Goal: Task Accomplishment & Management: Complete application form

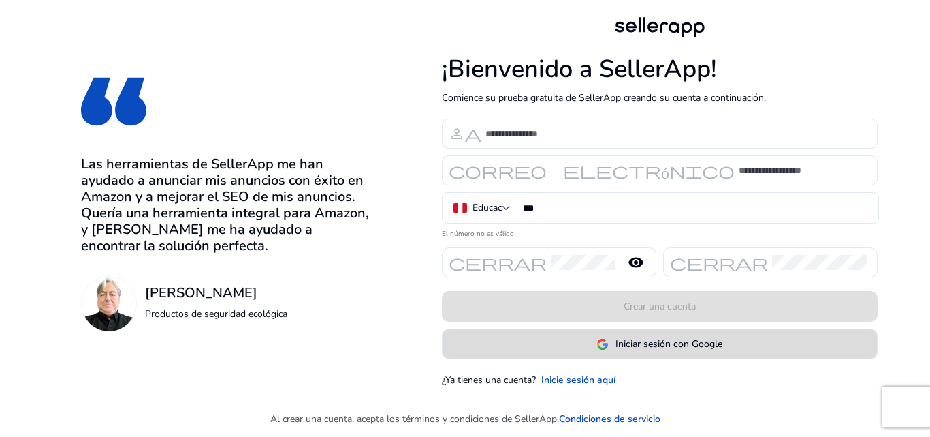
click at [614, 338] on span "Iniciar sesión con Google" at bounding box center [660, 343] width 126 height 14
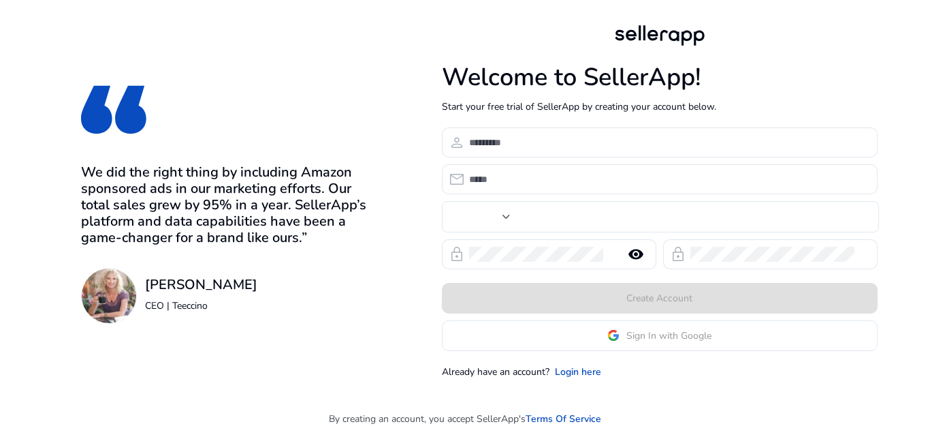
type input "***"
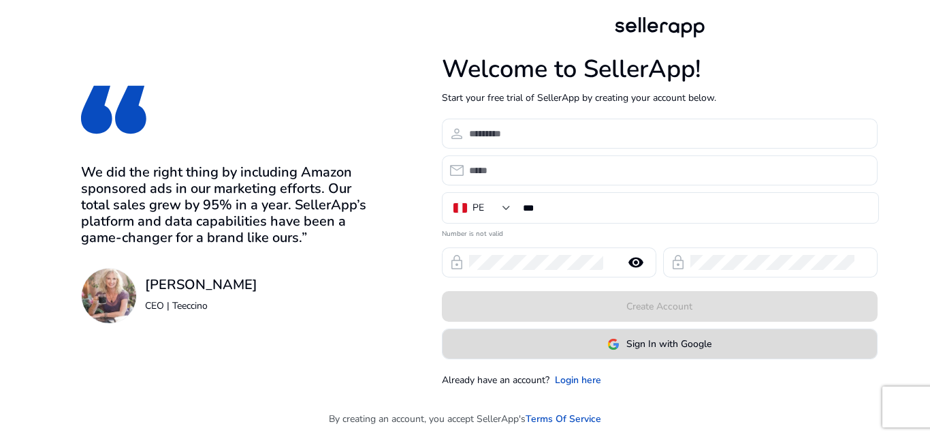
click at [614, 349] on img at bounding box center [613, 344] width 12 height 12
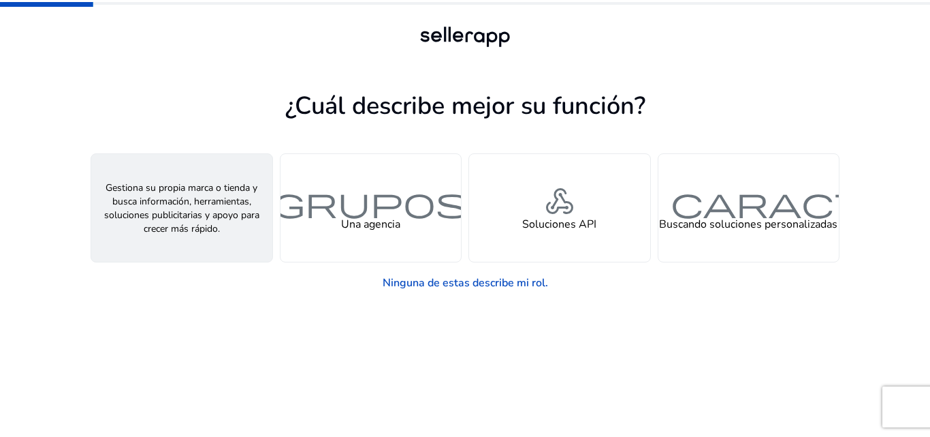
click at [194, 230] on font "Un vendedor" at bounding box center [181, 224] width 63 height 15
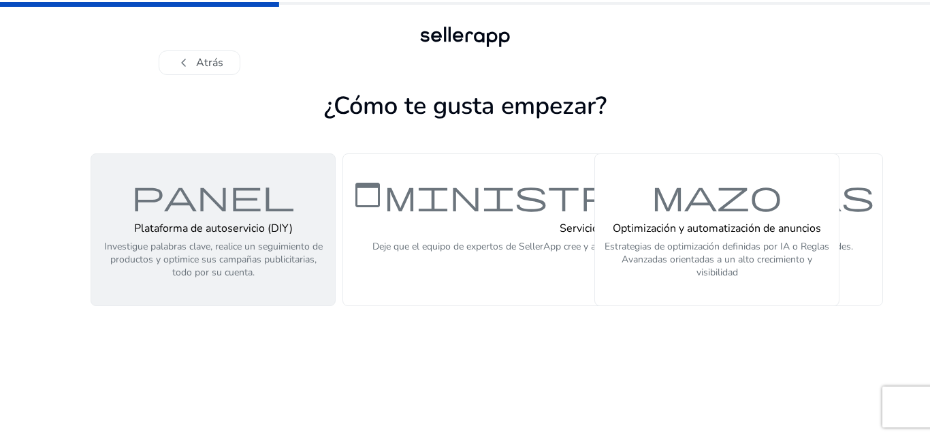
click at [200, 241] on font "Investigue palabras clave, realice un seguimiento de productos y optimice sus c…" at bounding box center [213, 259] width 219 height 39
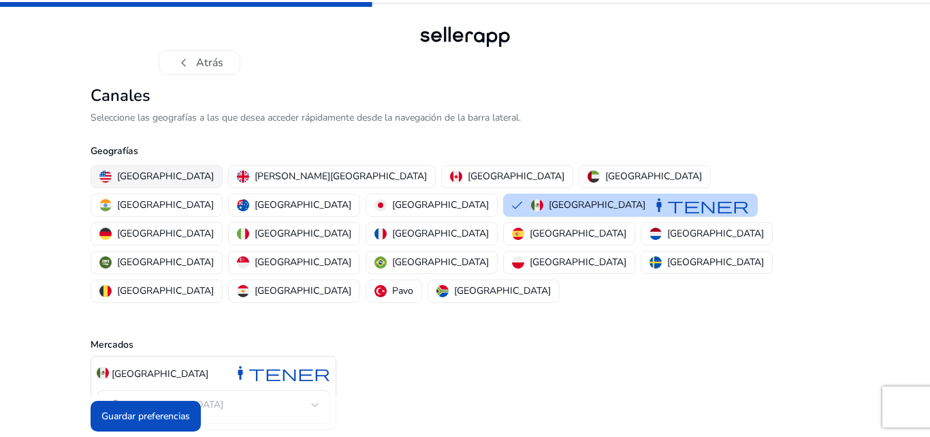
click at [133, 178] on font "Estados Unidos" at bounding box center [165, 176] width 97 height 13
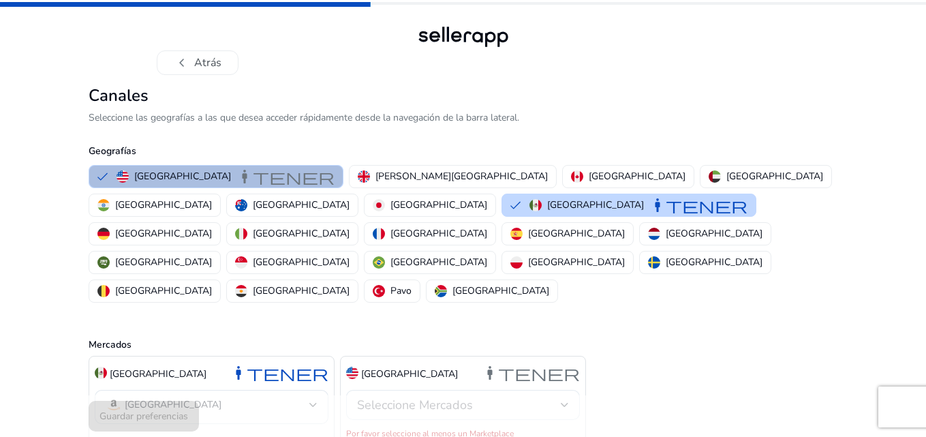
click at [418, 396] on font "Seleccione Mercados" at bounding box center [415, 404] width 116 height 16
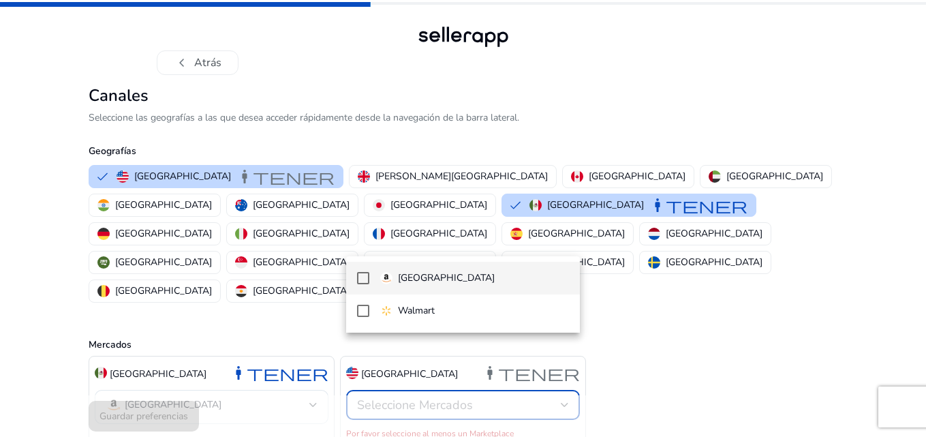
click at [416, 277] on font "Amazonas" at bounding box center [446, 277] width 97 height 13
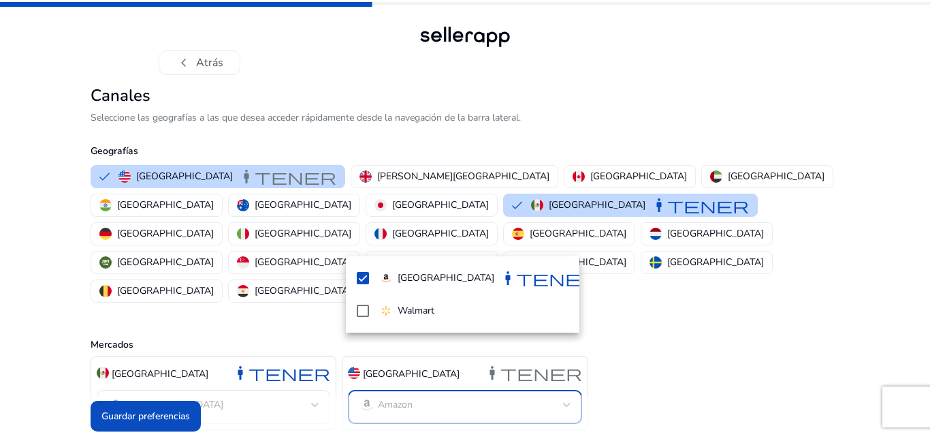
click at [129, 407] on div at bounding box center [465, 218] width 930 height 437
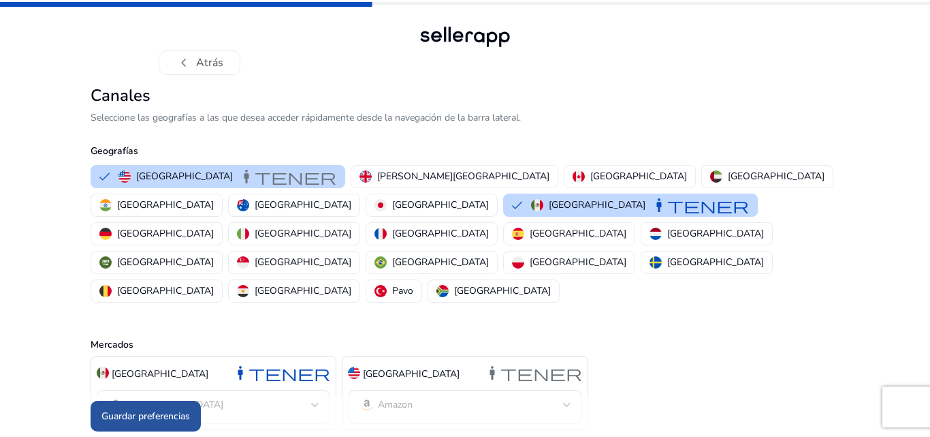
click at [156, 410] on font "Guardar preferencias" at bounding box center [145, 415] width 89 height 13
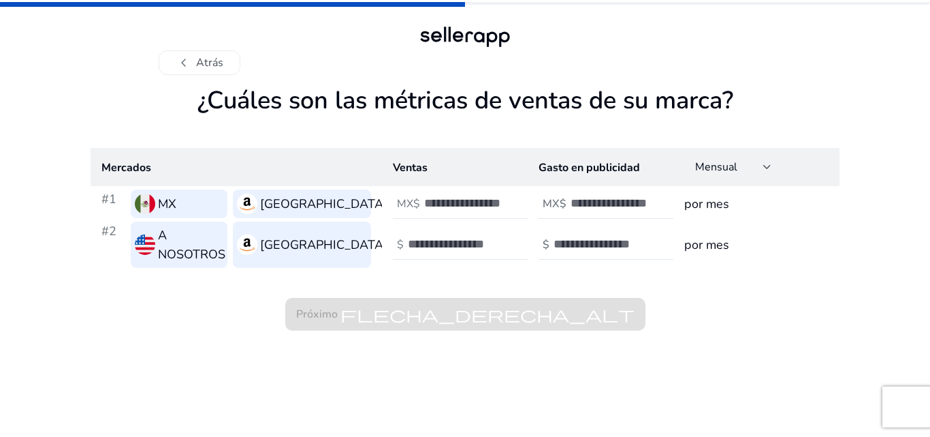
click at [401, 204] on font "MX$" at bounding box center [408, 203] width 23 height 15
click at [435, 237] on input "number" at bounding box center [454, 243] width 92 height 15
click at [199, 65] on font "Atrás" at bounding box center [209, 62] width 27 height 15
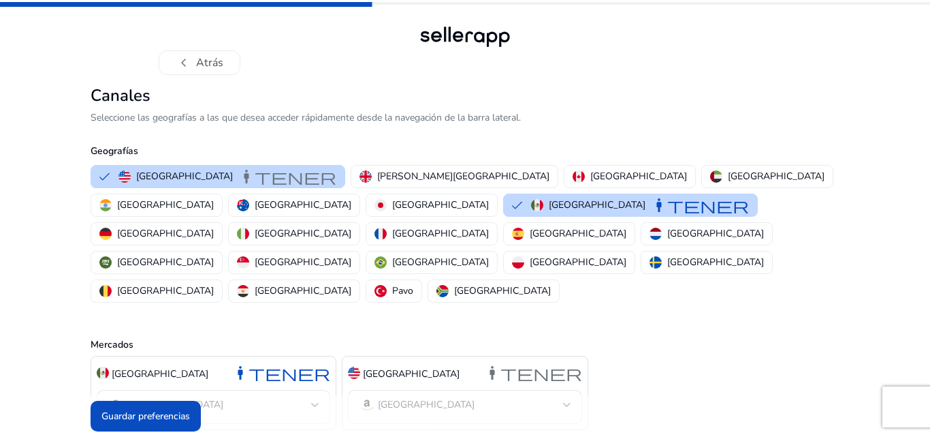
click at [199, 65] on font "Atrás" at bounding box center [209, 62] width 27 height 15
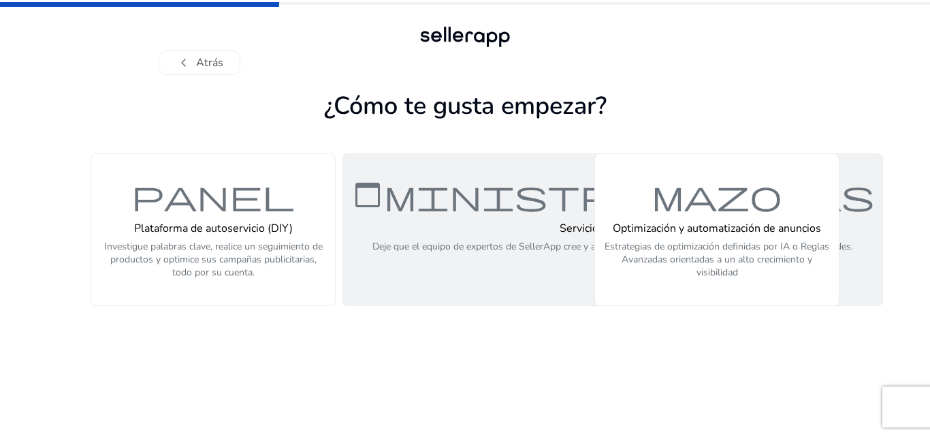
click at [489, 223] on h4 "Servicios gestionados" at bounding box center [613, 228] width 481 height 13
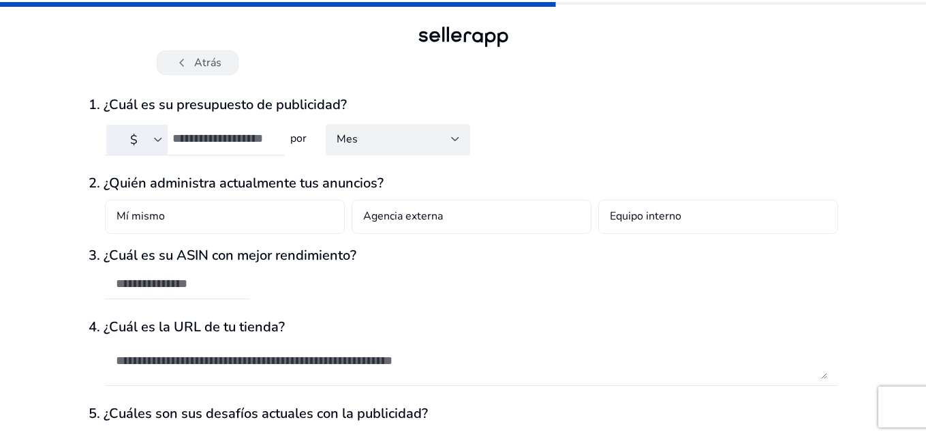
click at [199, 63] on font "Atrás" at bounding box center [207, 62] width 27 height 15
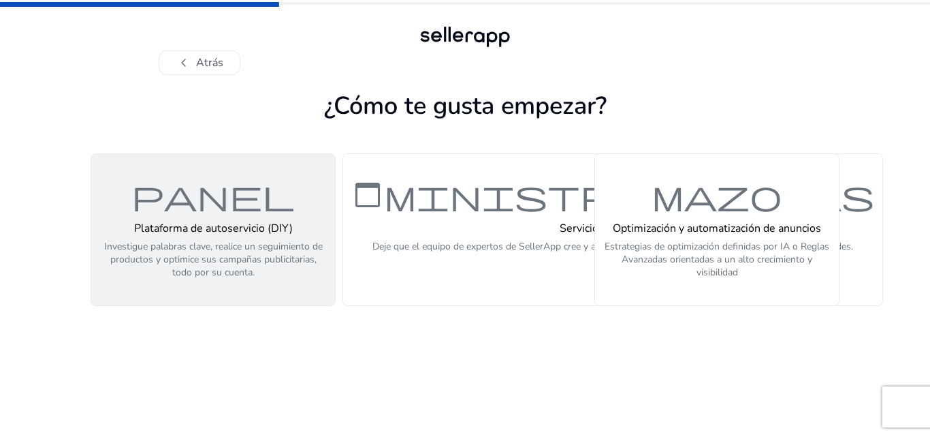
click at [264, 266] on font "Investigue palabras clave, realice un seguimiento de productos y optimice sus c…" at bounding box center [213, 259] width 219 height 39
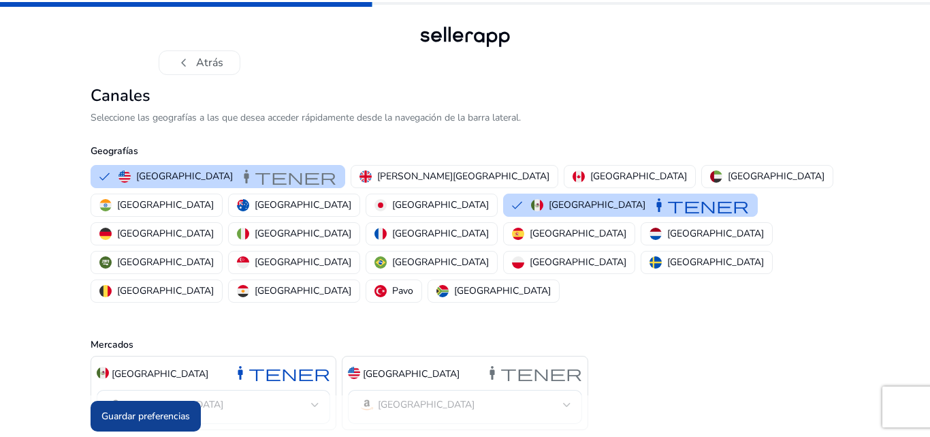
click at [170, 409] on font "Guardar preferencias" at bounding box center [145, 415] width 89 height 13
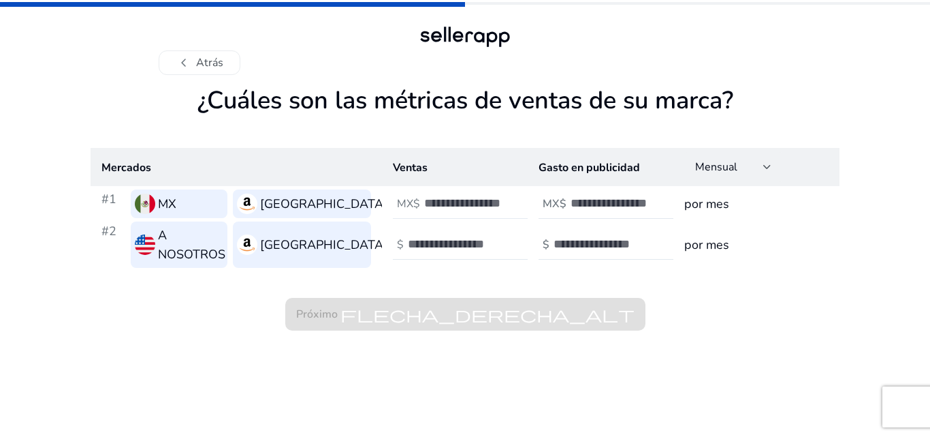
click at [437, 206] on input "number" at bounding box center [470, 202] width 92 height 15
type input "****"
click at [442, 238] on input "number" at bounding box center [454, 243] width 92 height 15
type input "****"
click at [593, 200] on input "number" at bounding box center [617, 202] width 92 height 15
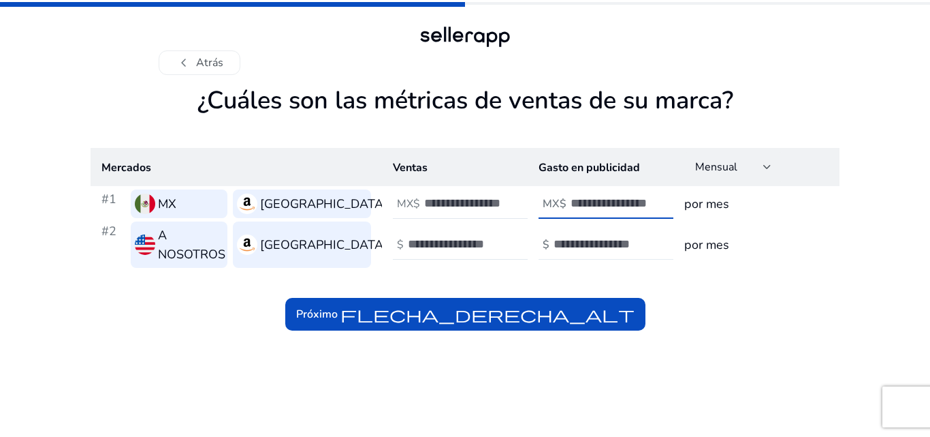
type input "*****"
click at [589, 240] on input "number" at bounding box center [600, 243] width 92 height 15
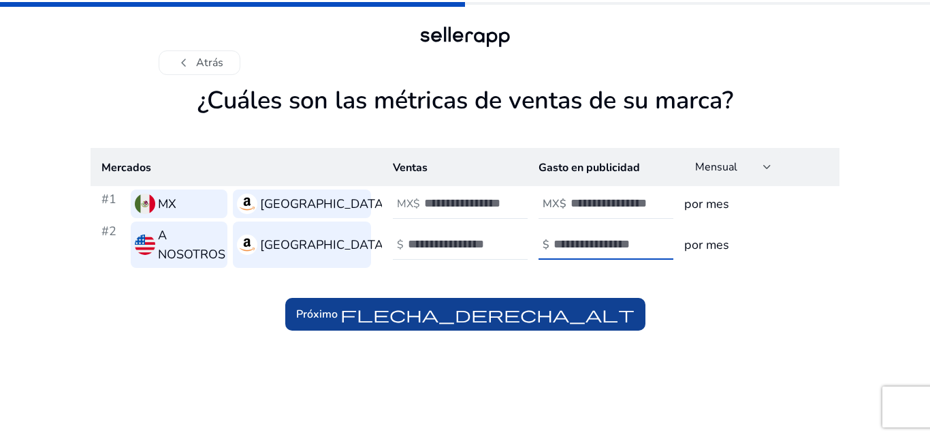
type input "****"
click at [562, 311] on font "flecha_derecha_alt" at bounding box center [488, 313] width 294 height 19
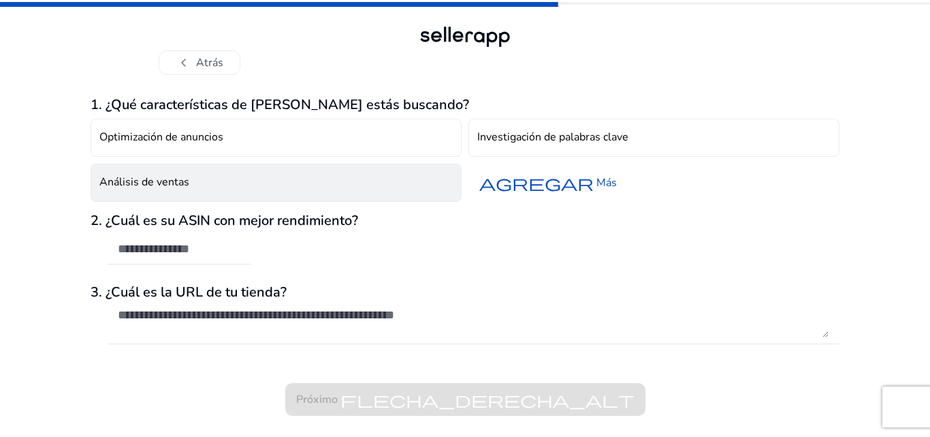
click at [206, 187] on button "Análisis de ventas" at bounding box center [276, 182] width 371 height 38
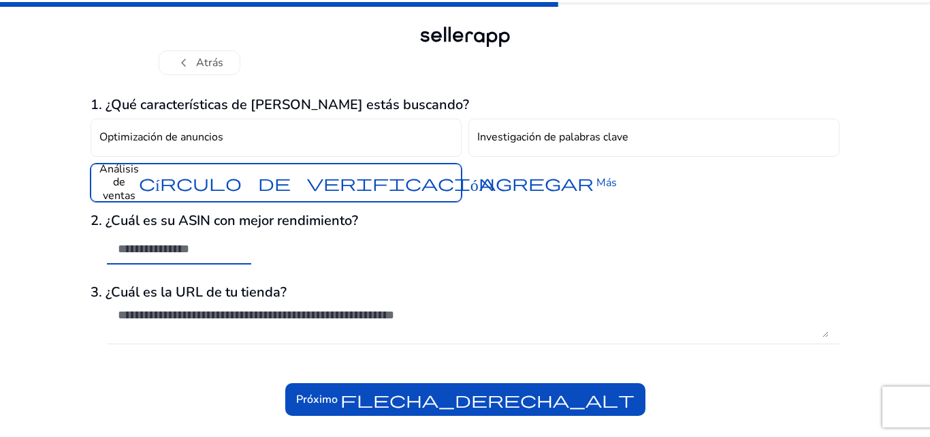
click at [216, 252] on input "text" at bounding box center [179, 248] width 123 height 15
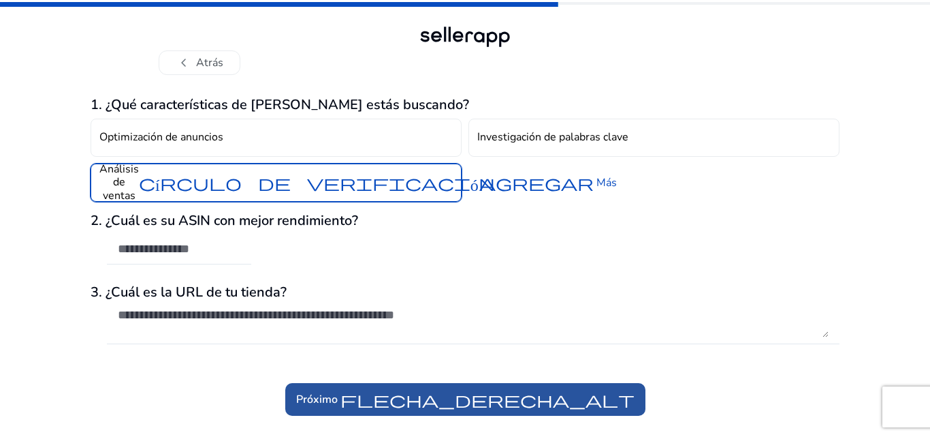
click at [434, 392] on font "flecha_derecha_alt" at bounding box center [488, 399] width 294 height 19
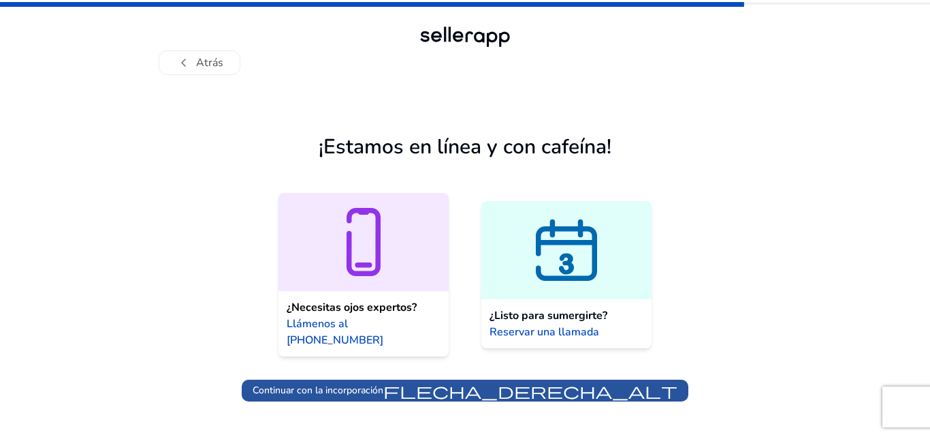
click at [401, 381] on font "flecha_derecha_alt" at bounding box center [530, 390] width 294 height 19
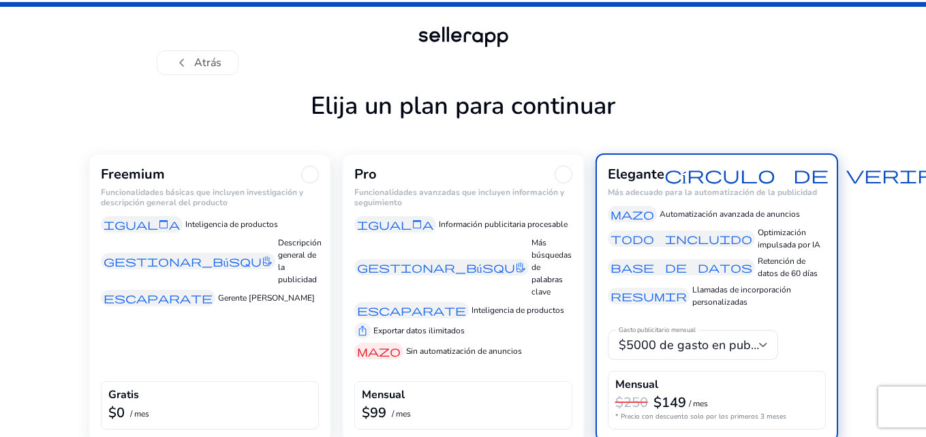
click at [197, 311] on div "Freemium Funcionalidades básicas que incluyen investigación y descripción gener…" at bounding box center [210, 297] width 242 height 288
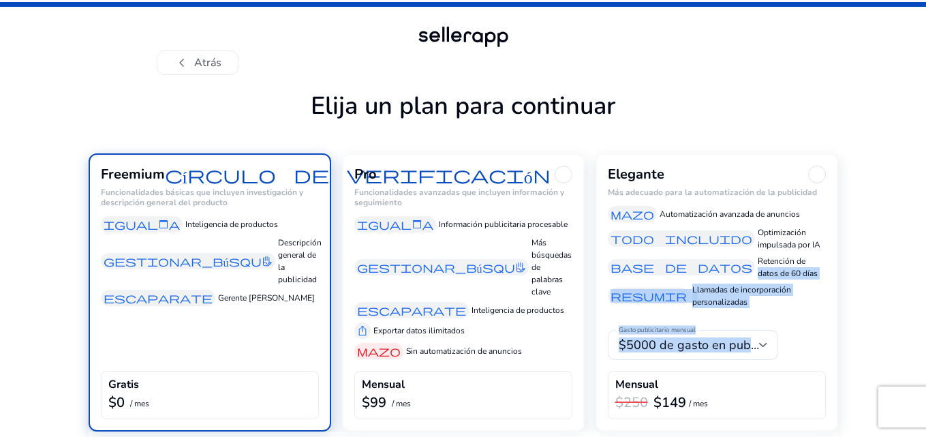
drag, startPoint x: 918, startPoint y: 265, endPoint x: 913, endPoint y: 334, distance: 69.7
click at [913, 334] on div "chevron_left Atrás Elija un plan para continuar Freemium círculo de verificació…" at bounding box center [463, 245] width 926 height 491
click at [918, 265] on div "chevron_left Atrás Elija un plan para continuar Freemium círculo de verificació…" at bounding box center [463, 245] width 926 height 491
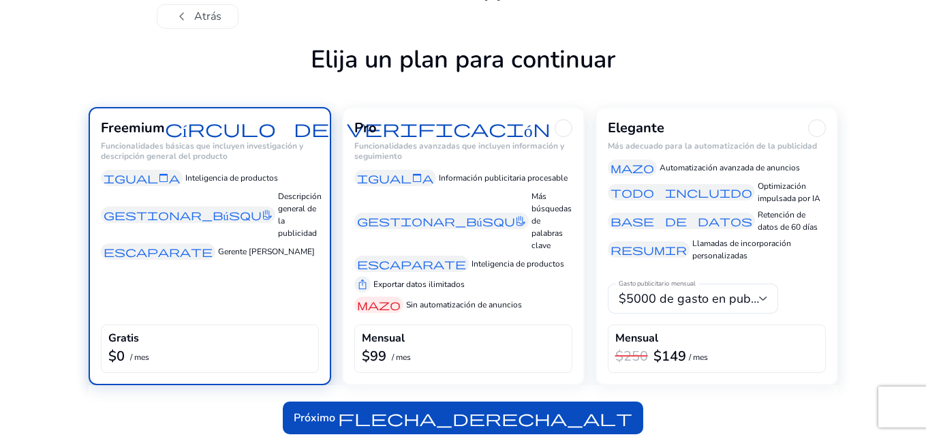
scroll to position [54, 0]
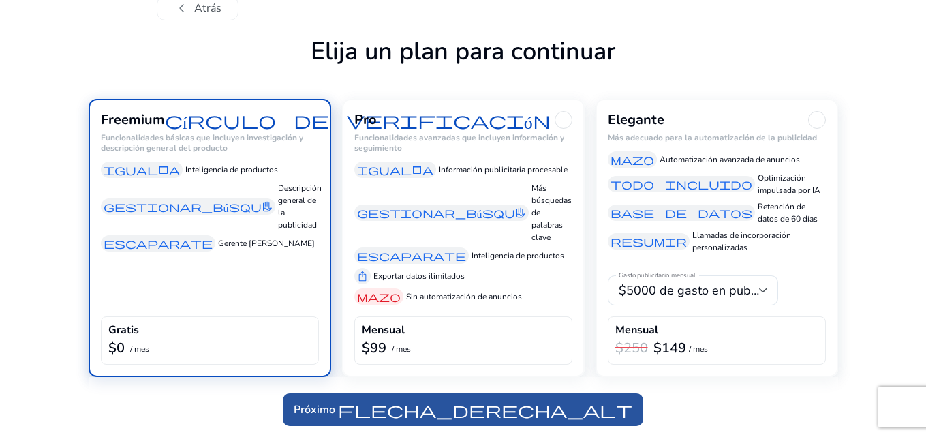
click at [509, 415] on font "flecha_derecha_alt" at bounding box center [485, 409] width 294 height 19
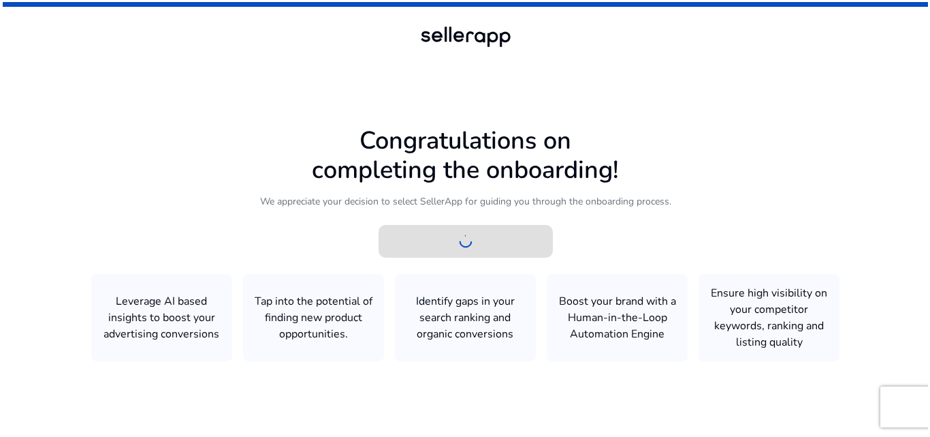
scroll to position [0, 0]
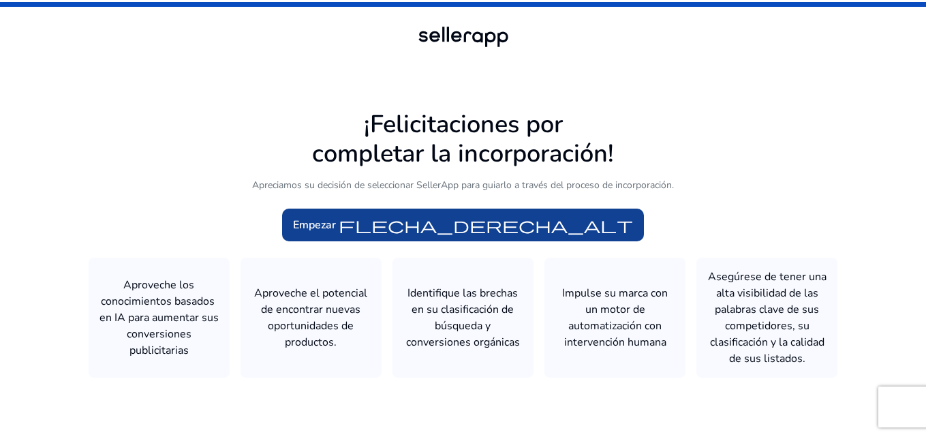
click at [408, 223] on font "flecha_derecha_alt" at bounding box center [485, 224] width 294 height 19
